Goal: Find specific page/section: Find specific page/section

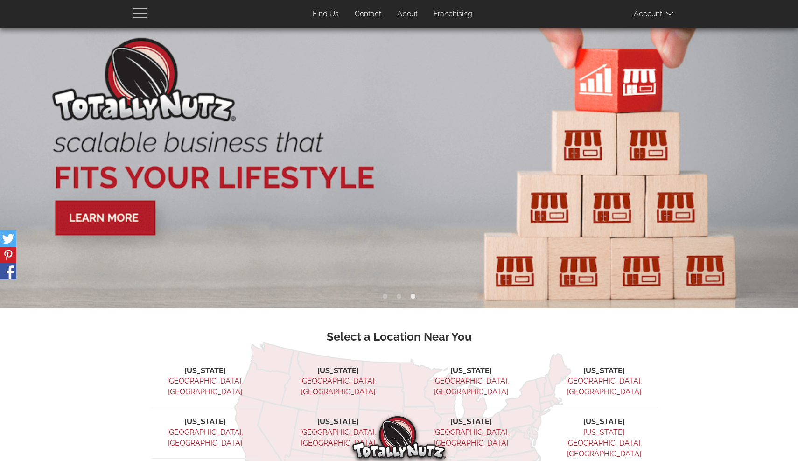
click at [142, 15] on span "button" at bounding box center [142, 12] width 19 height 11
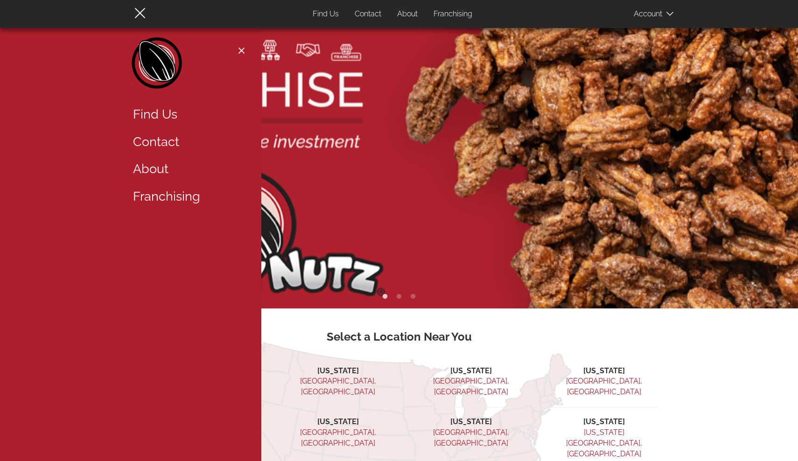
click at [168, 116] on link "Find Us" at bounding box center [186, 115] width 121 height 28
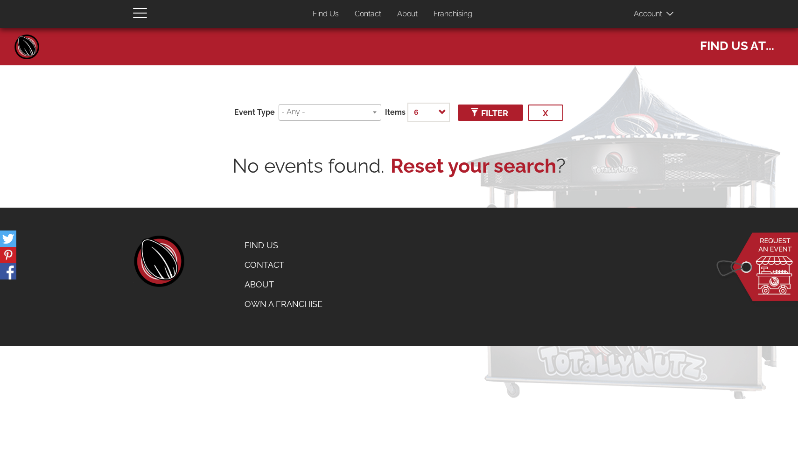
select select
click at [34, 46] on link "Home" at bounding box center [27, 47] width 28 height 28
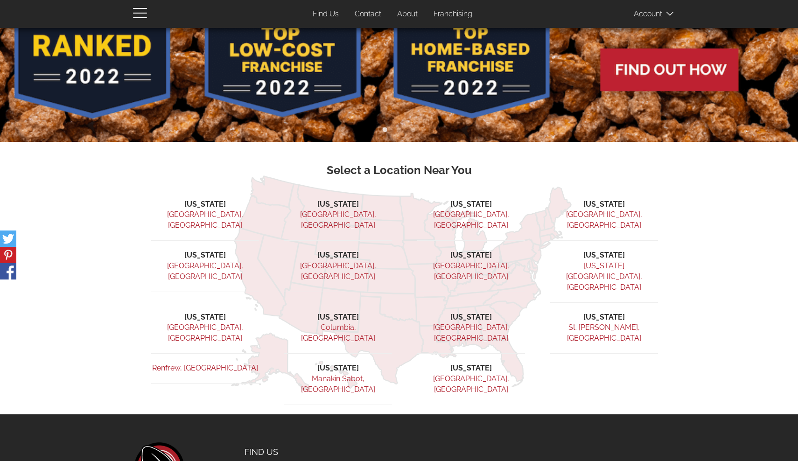
scroll to position [166, 0]
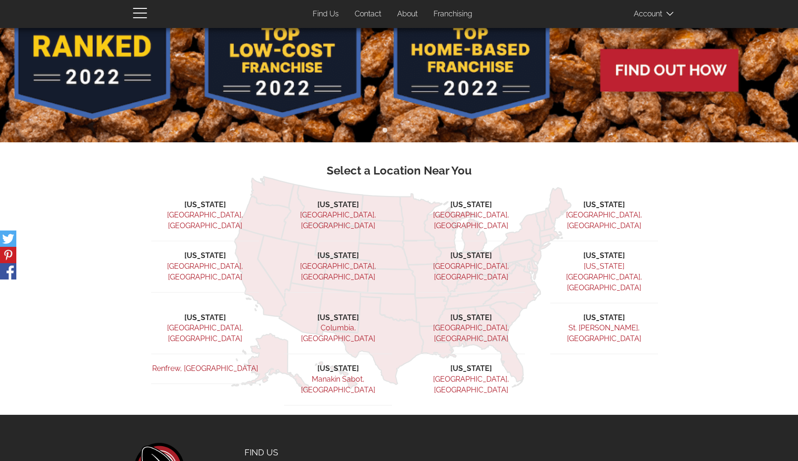
click at [206, 323] on link "[GEOGRAPHIC_DATA], [GEOGRAPHIC_DATA]" at bounding box center [205, 333] width 76 height 20
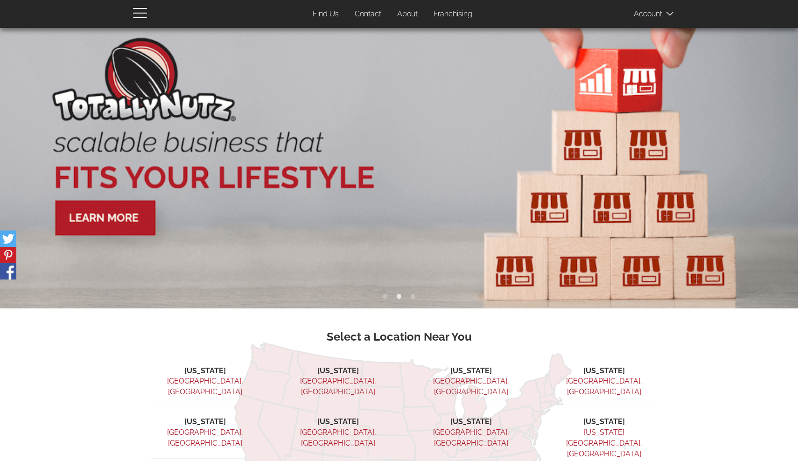
scroll to position [0, 0]
